Goal: Task Accomplishment & Management: Manage account settings

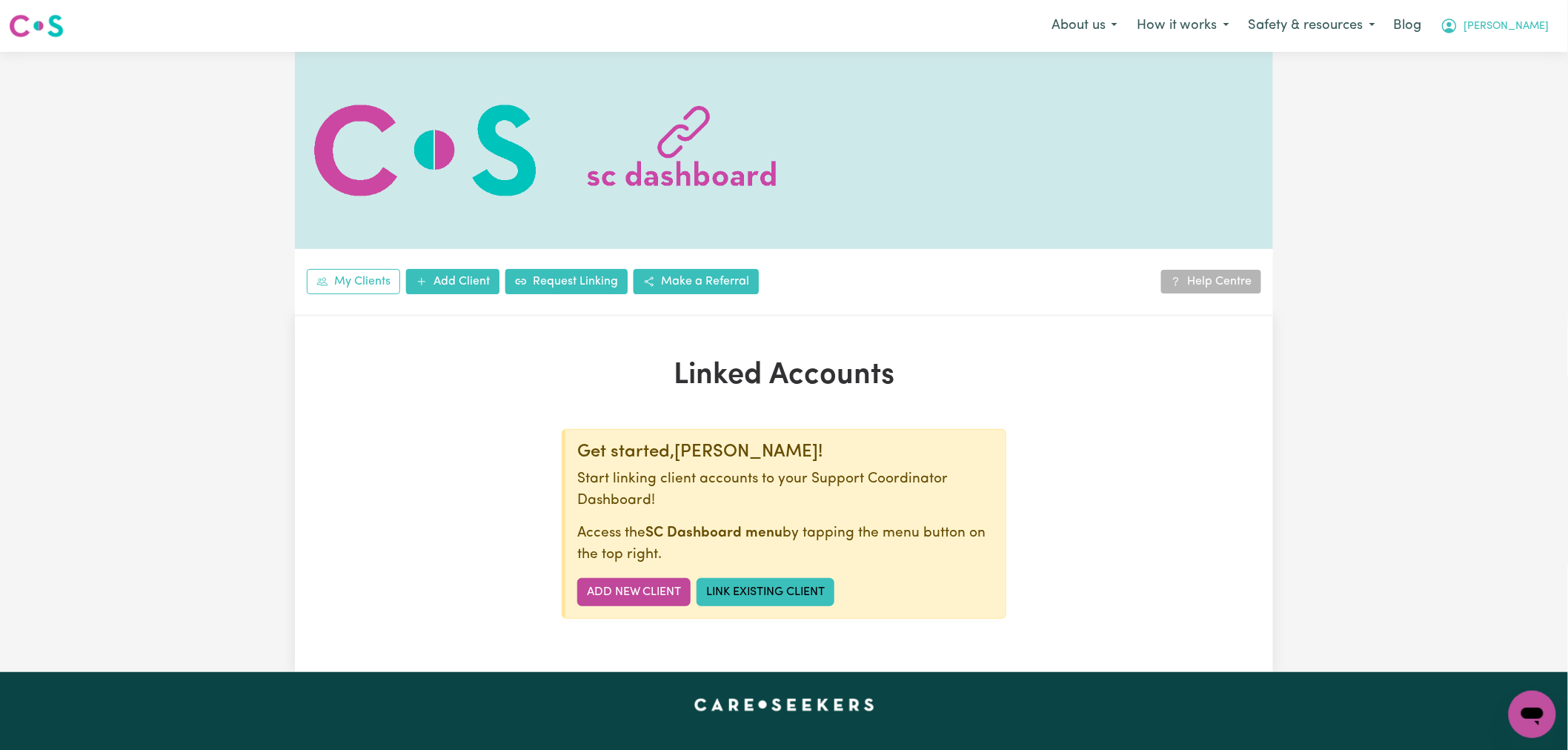
click at [1451, 25] on icon "My Account" at bounding box center [1449, 25] width 4 height 5
click at [1520, 85] on link "Logout" at bounding box center [1500, 85] width 117 height 28
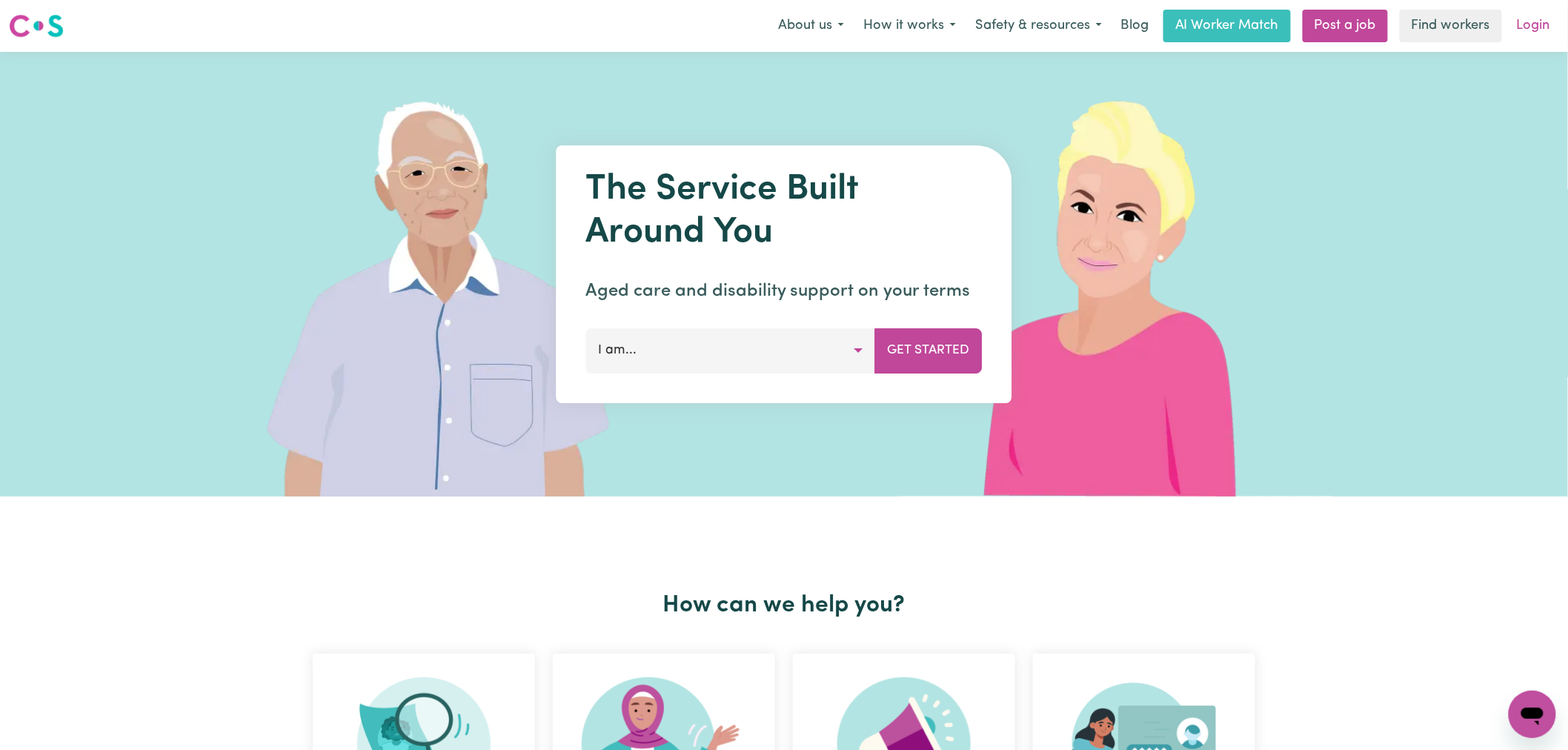
click at [1537, 25] on link "Login" at bounding box center [1533, 26] width 51 height 32
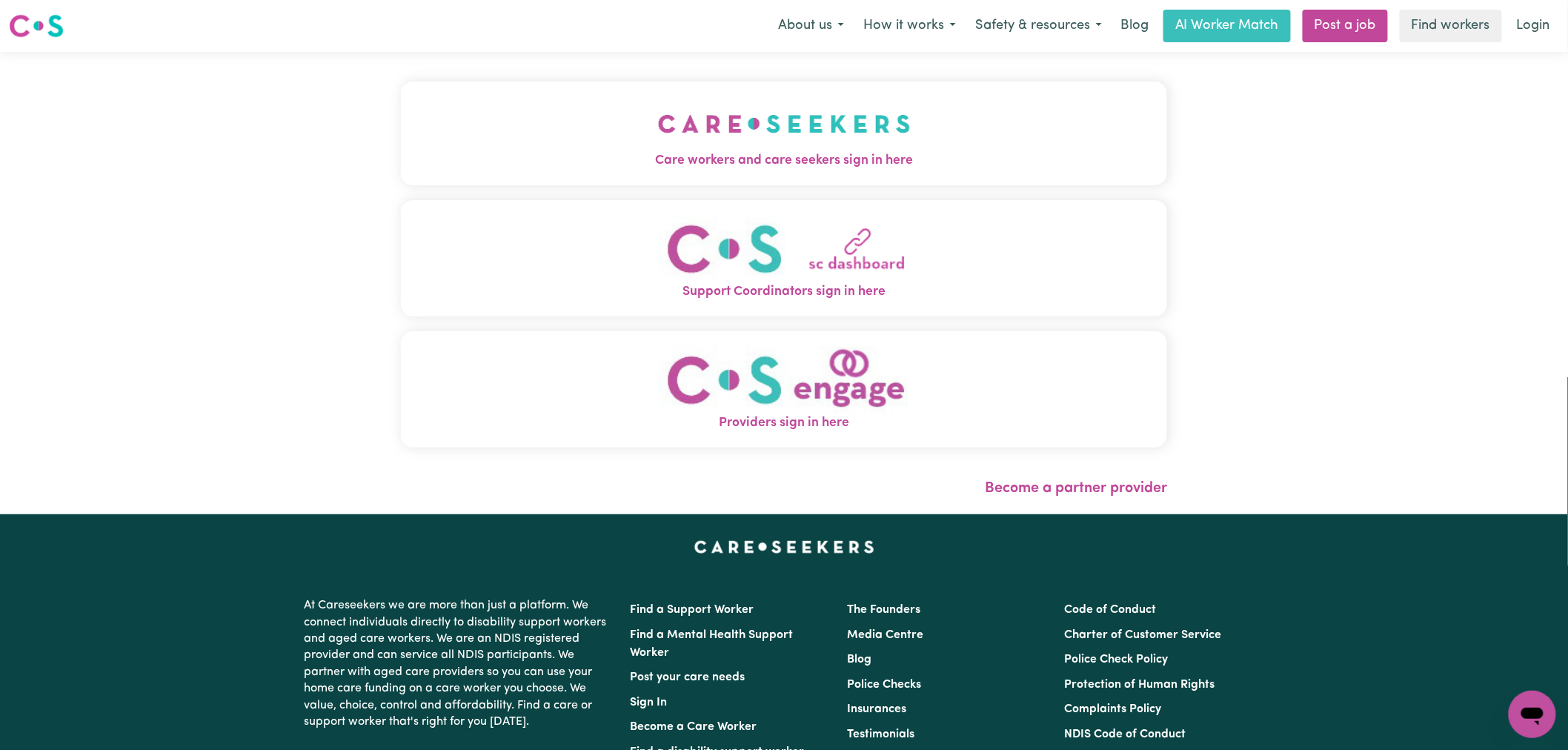
click at [658, 141] on img "Care workers and care seekers sign in here" at bounding box center [785, 123] width 253 height 55
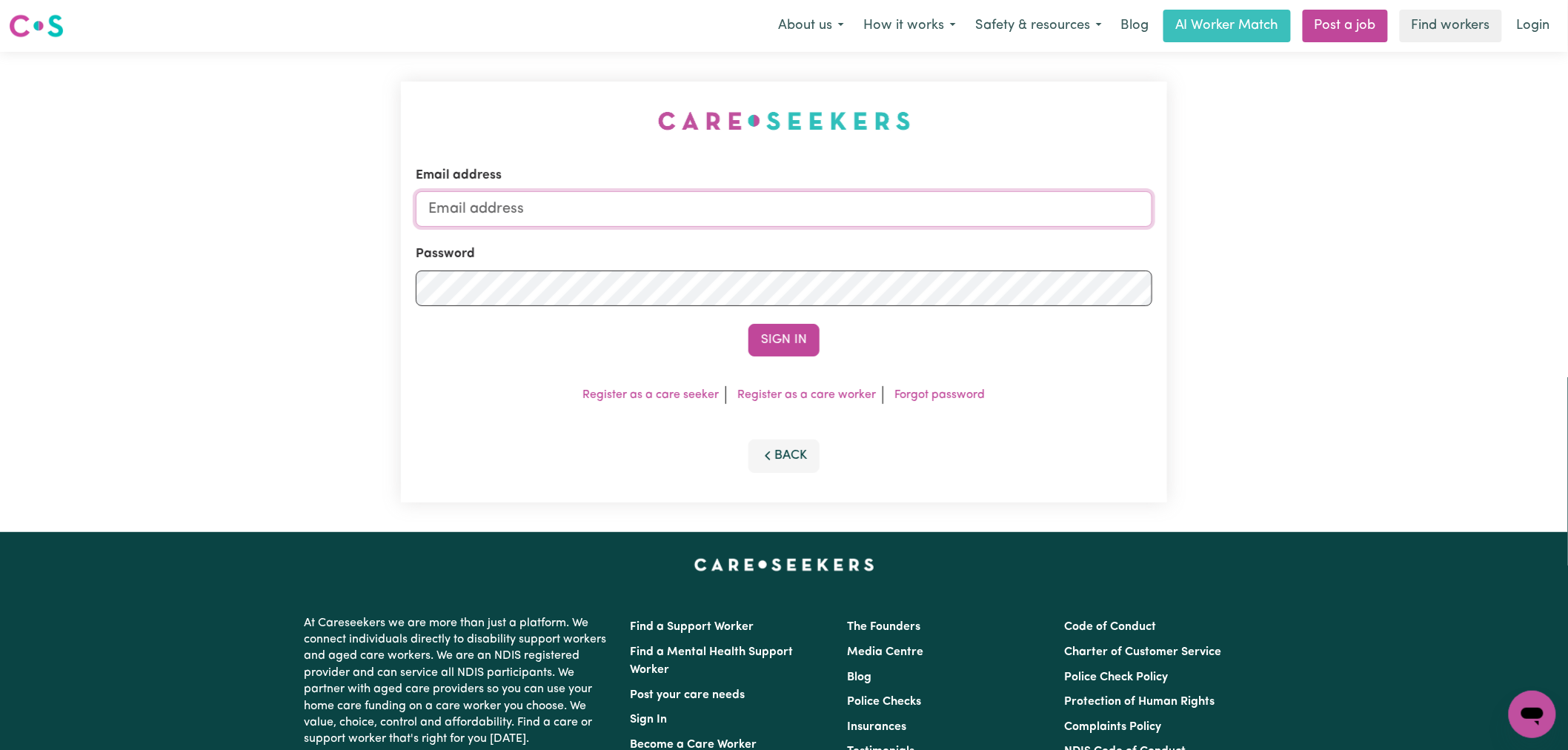
type input "[PERSON_NAME][EMAIL_ADDRESS][DOMAIN_NAME]"
click at [767, 327] on button "Sign In" at bounding box center [784, 340] width 71 height 32
